Goal: Task Accomplishment & Management: Use online tool/utility

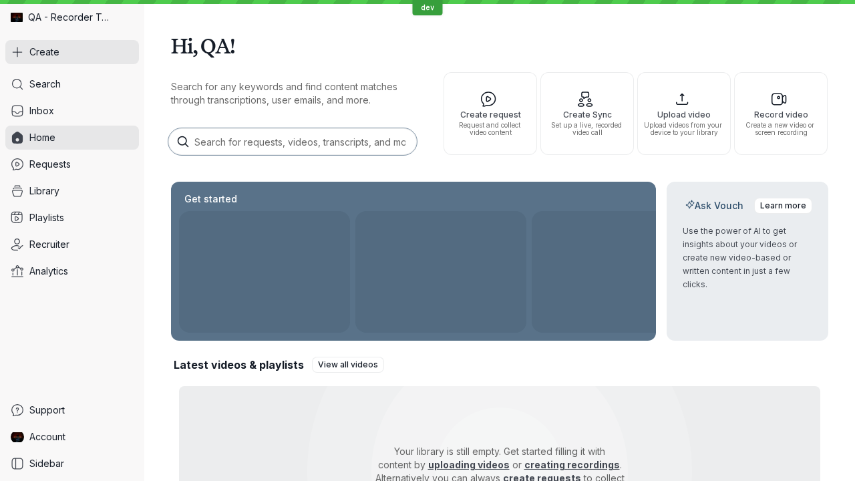
click at [72, 52] on button "Create" at bounding box center [72, 52] width 134 height 24
